Goal: Navigation & Orientation: Go to known website

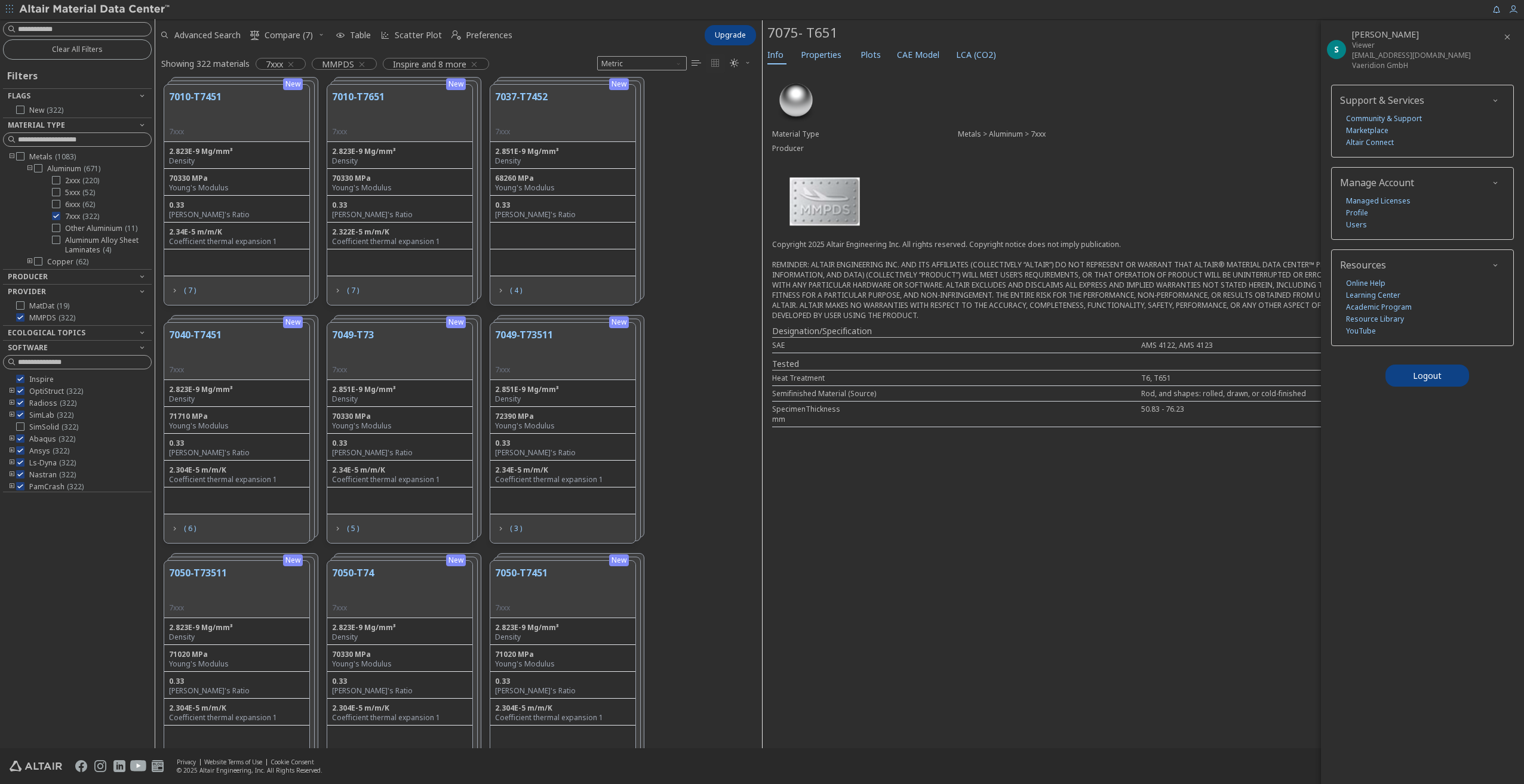
scroll to position [664, 598]
click at [59, 7] on img at bounding box center [95, 9] width 152 height 12
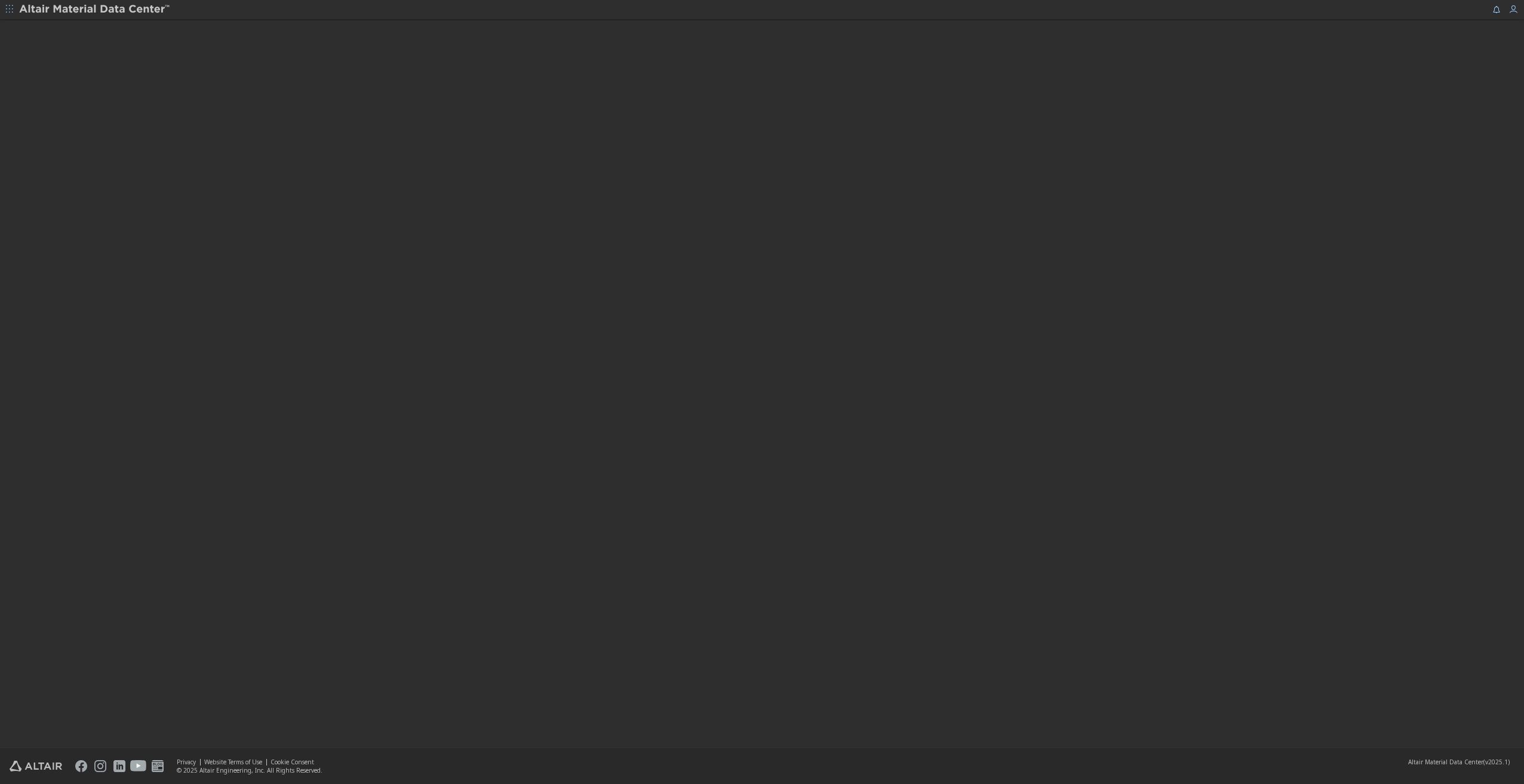
click at [10, 10] on icon "button" at bounding box center [9, 9] width 7 height 7
